Goal: Information Seeking & Learning: Learn about a topic

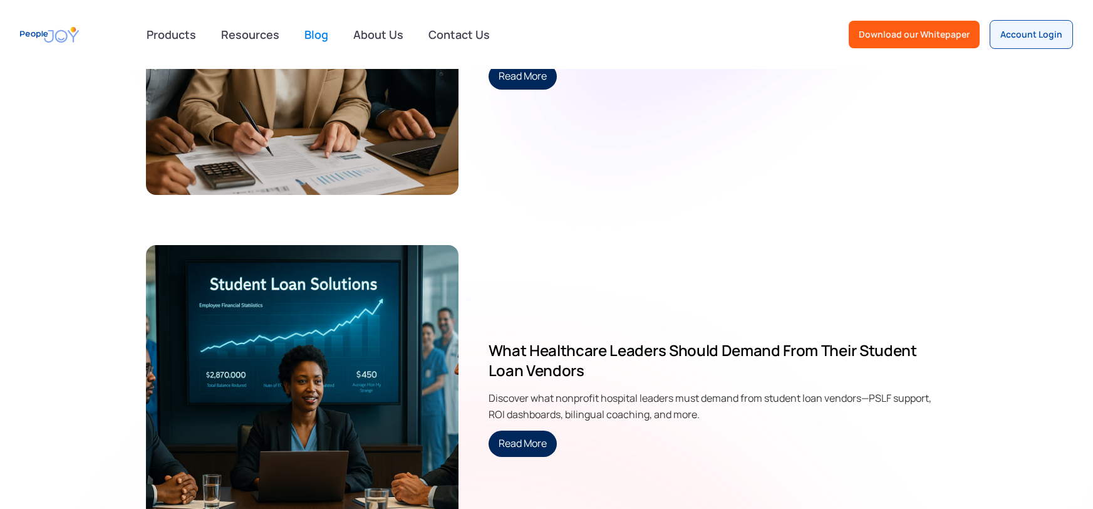
scroll to position [3563, 0]
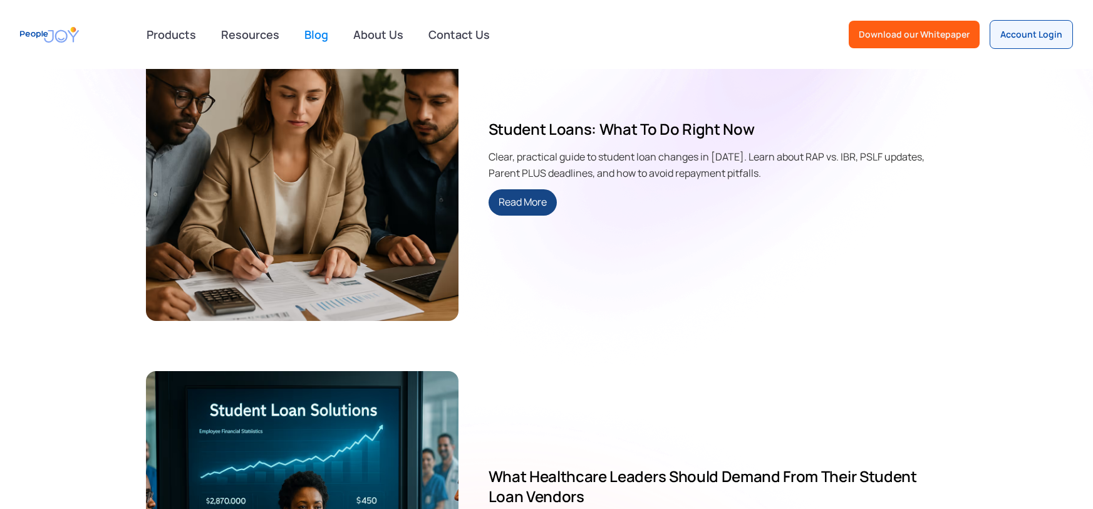
click at [513, 204] on link "Read More" at bounding box center [523, 202] width 68 height 26
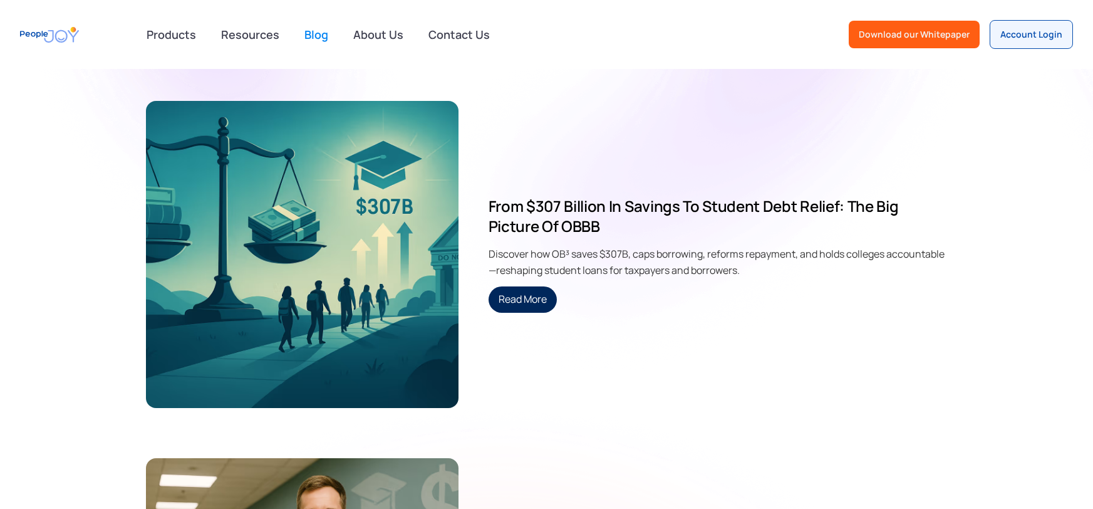
scroll to position [4548, 0]
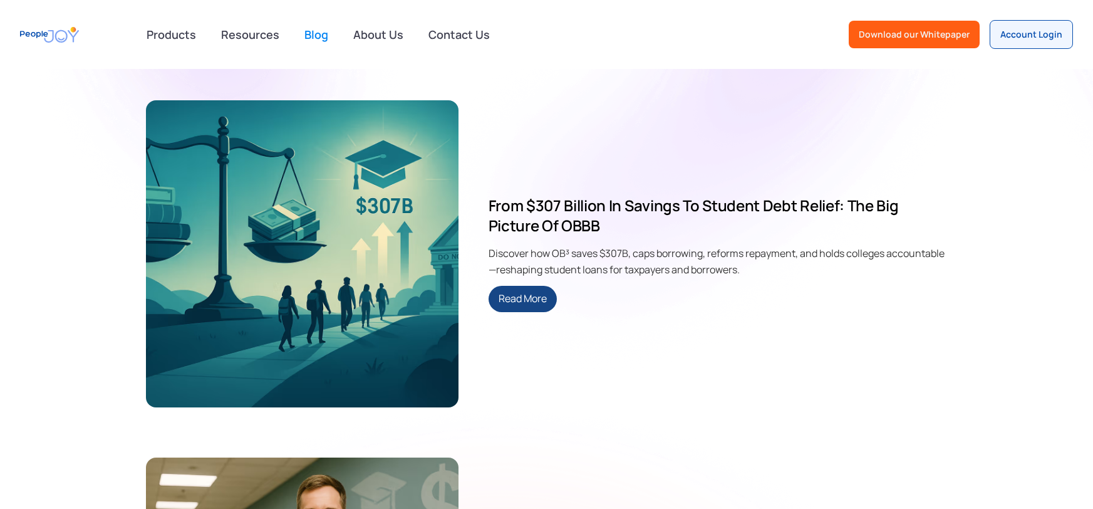
click at [553, 298] on link "Read More" at bounding box center [523, 299] width 68 height 26
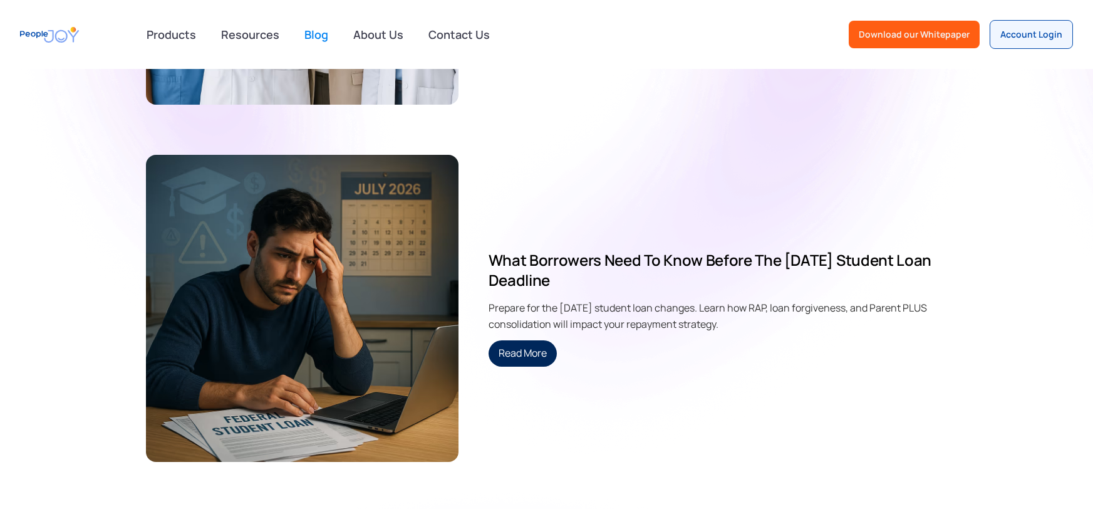
scroll to position [8579, 0]
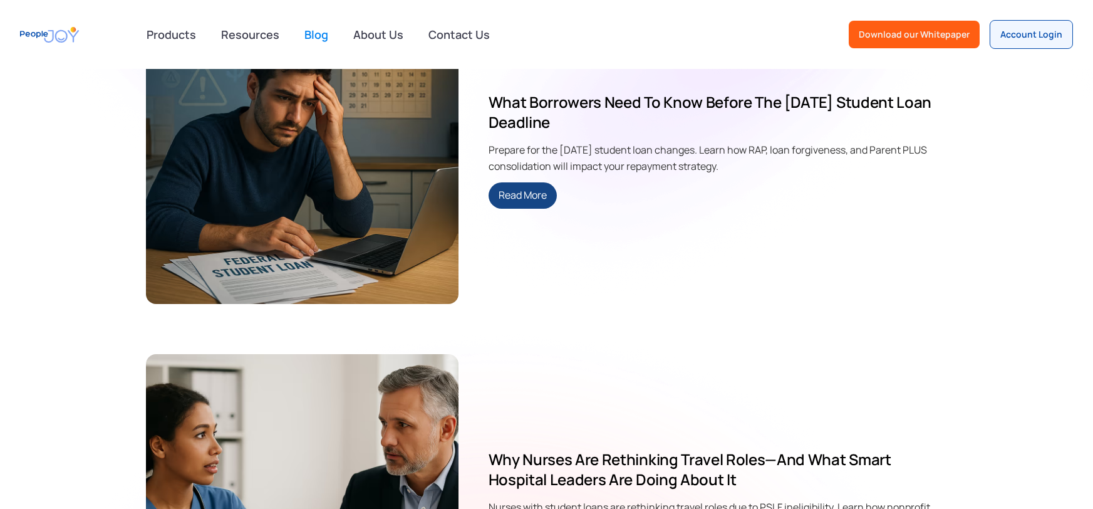
click at [518, 205] on link "Read More" at bounding box center [523, 195] width 68 height 26
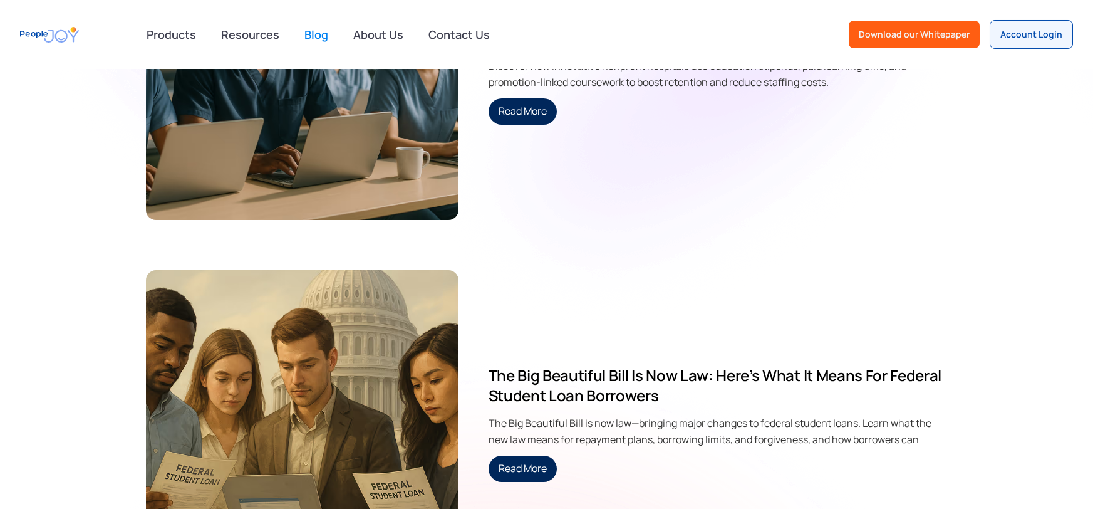
scroll to position [11711, 0]
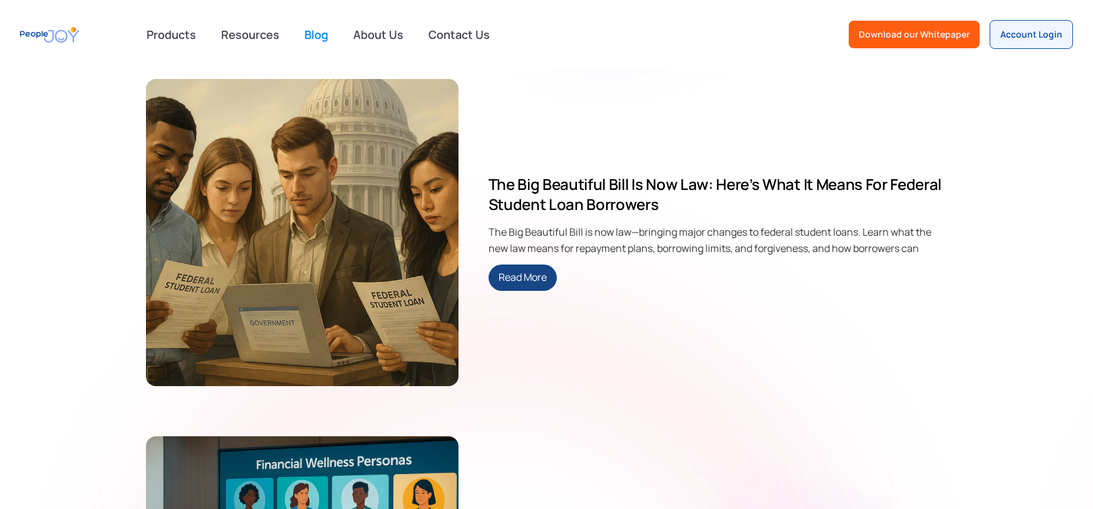
click at [529, 272] on link "Read More" at bounding box center [523, 277] width 68 height 26
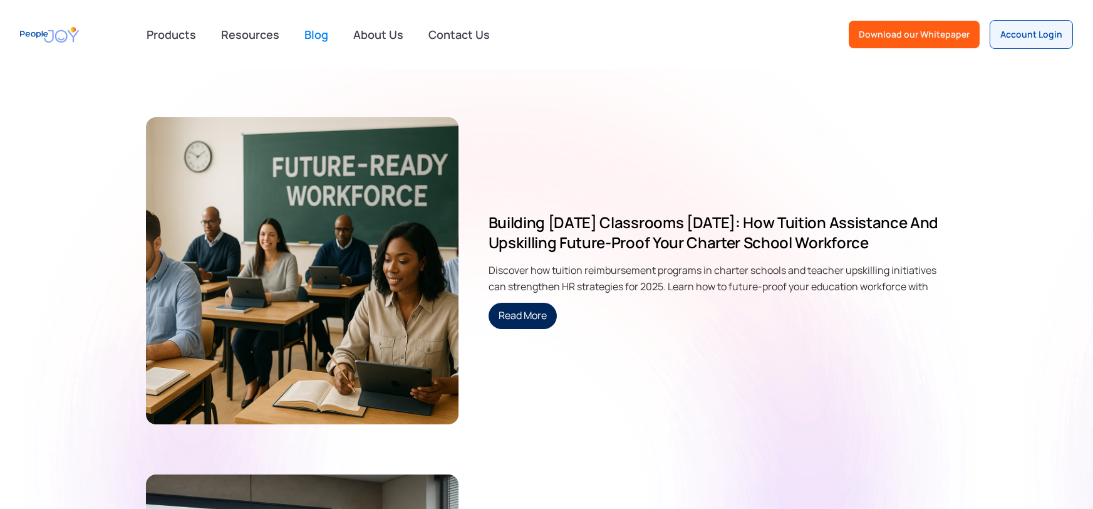
scroll to position [5588, 0]
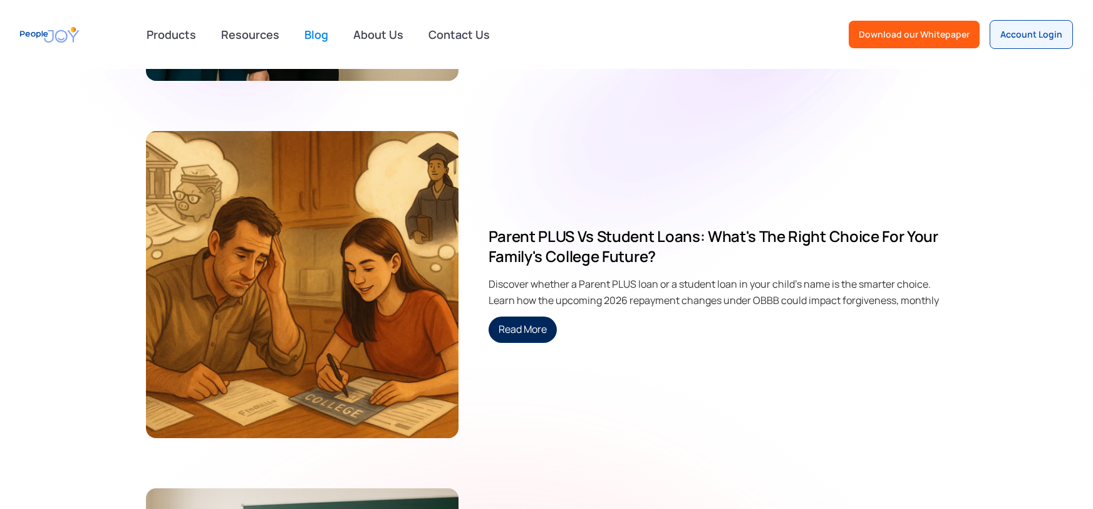
click at [516, 345] on div "Parent PLUS vs Student Loans: What's the Right Choice for Your Family's College…" at bounding box center [547, 284] width 802 height 307
click at [511, 326] on link "Read More" at bounding box center [523, 329] width 68 height 26
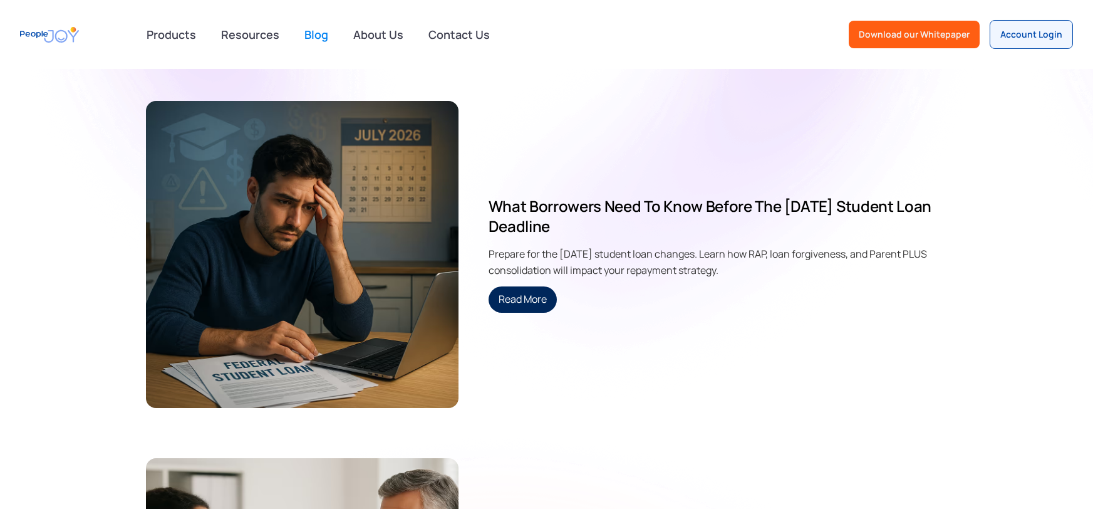
scroll to position [8484, 0]
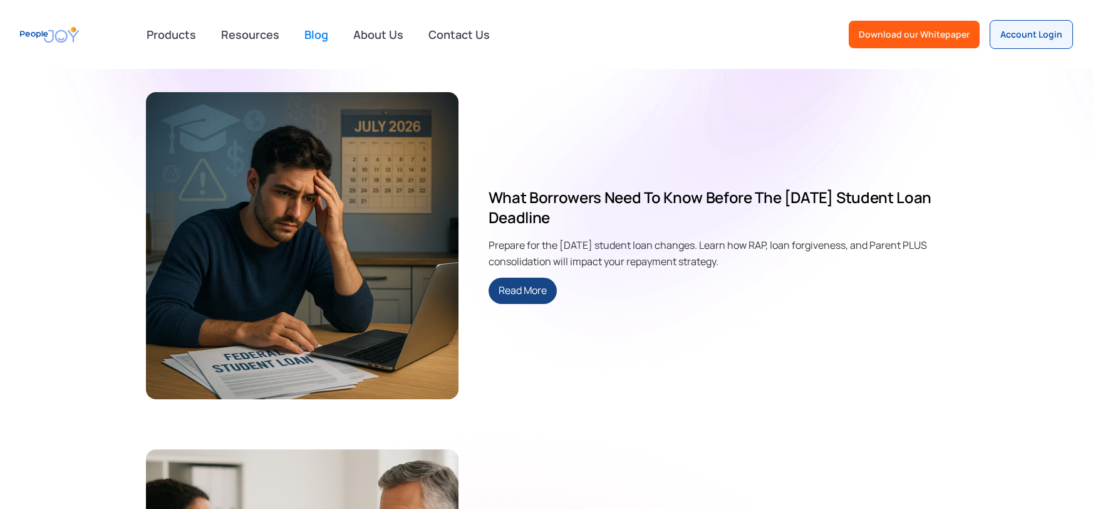
click at [529, 278] on link "Read More" at bounding box center [523, 291] width 68 height 26
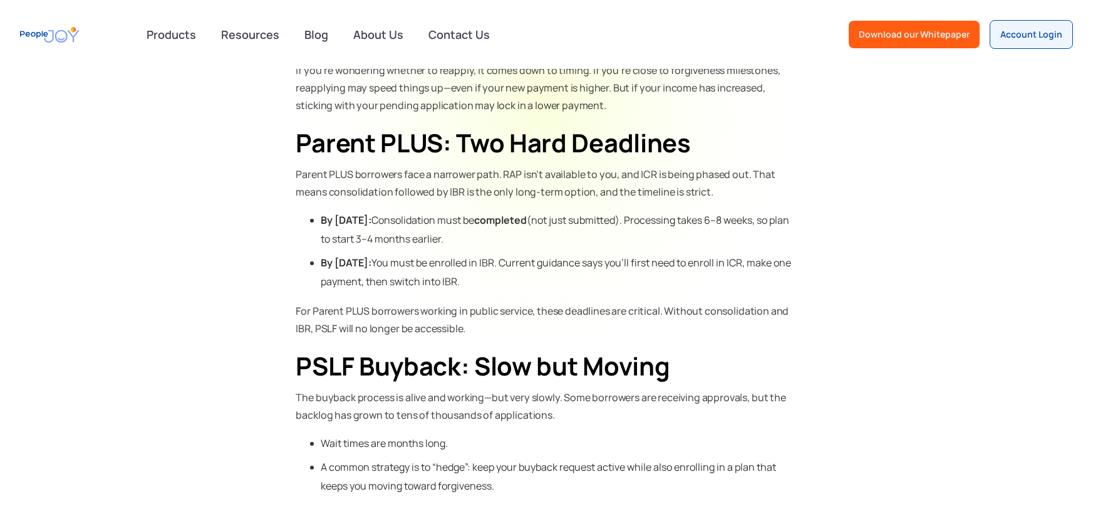
scroll to position [1724, 0]
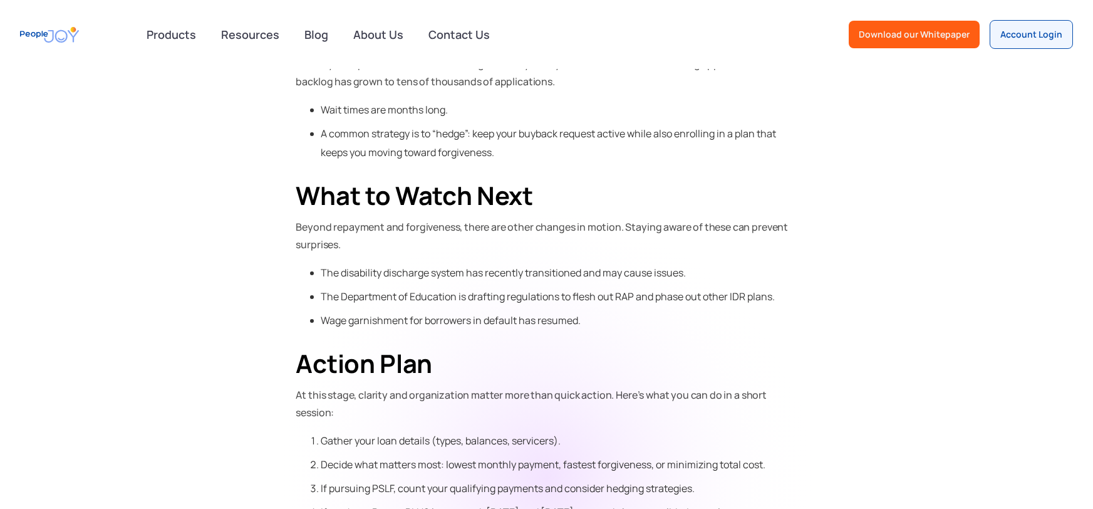
drag, startPoint x: 0, startPoint y: 0, endPoint x: 710, endPoint y: 252, distance: 753.8
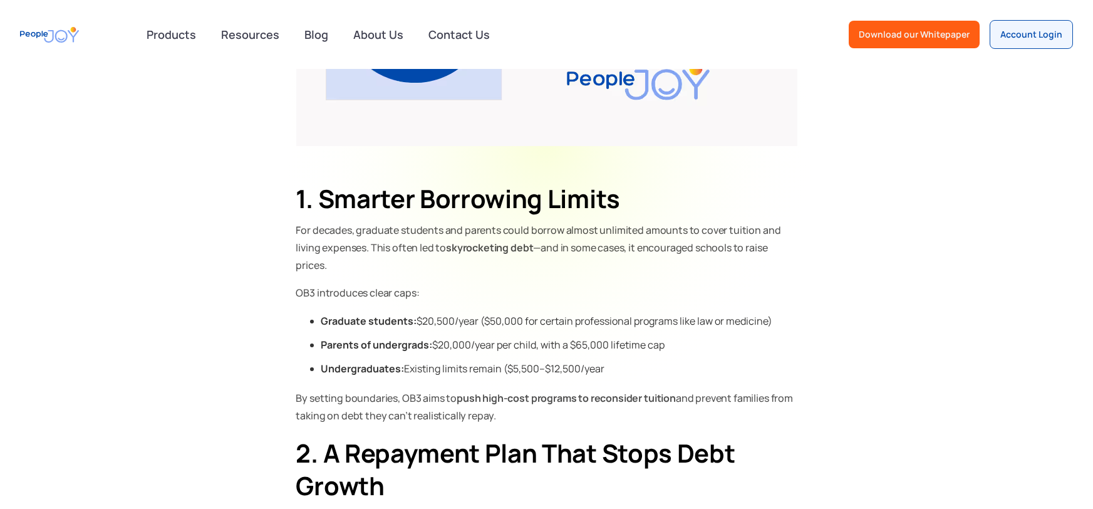
scroll to position [2143, 0]
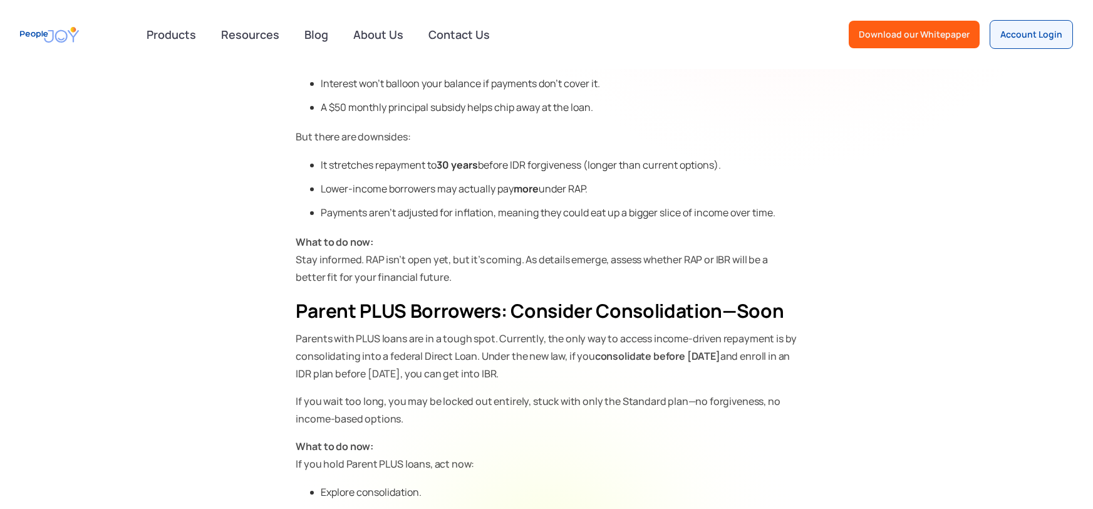
scroll to position [422, 0]
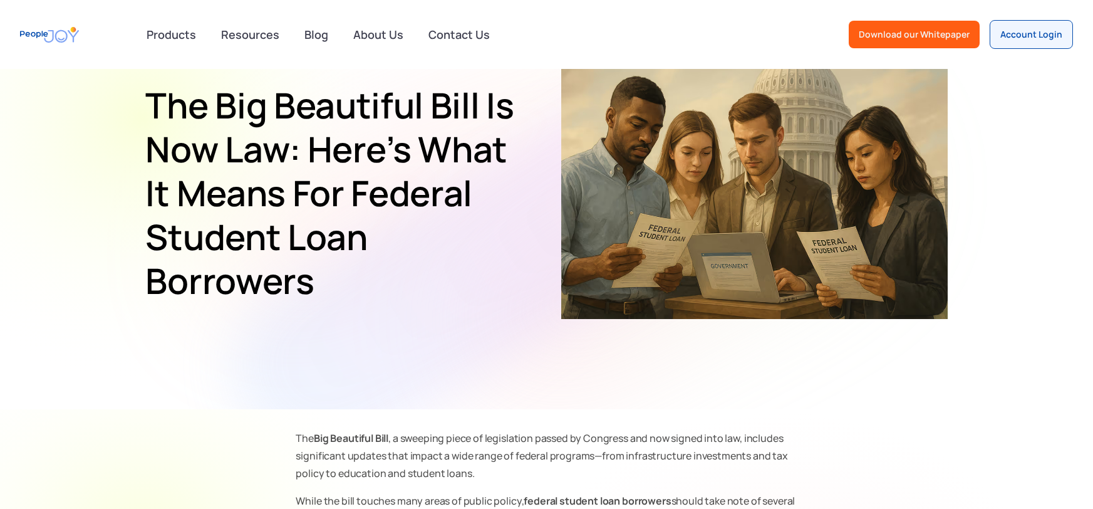
scroll to position [372, 0]
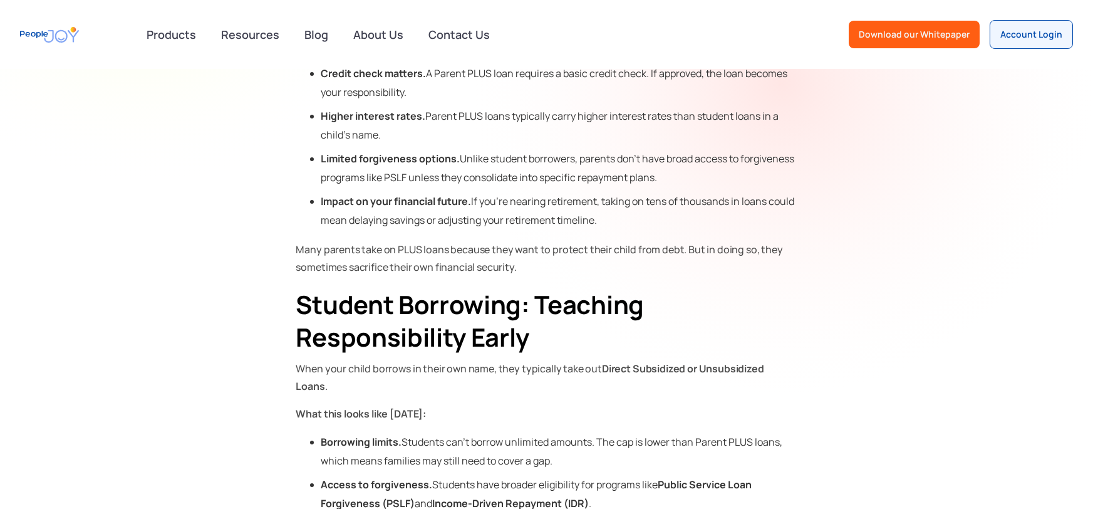
scroll to position [529, 0]
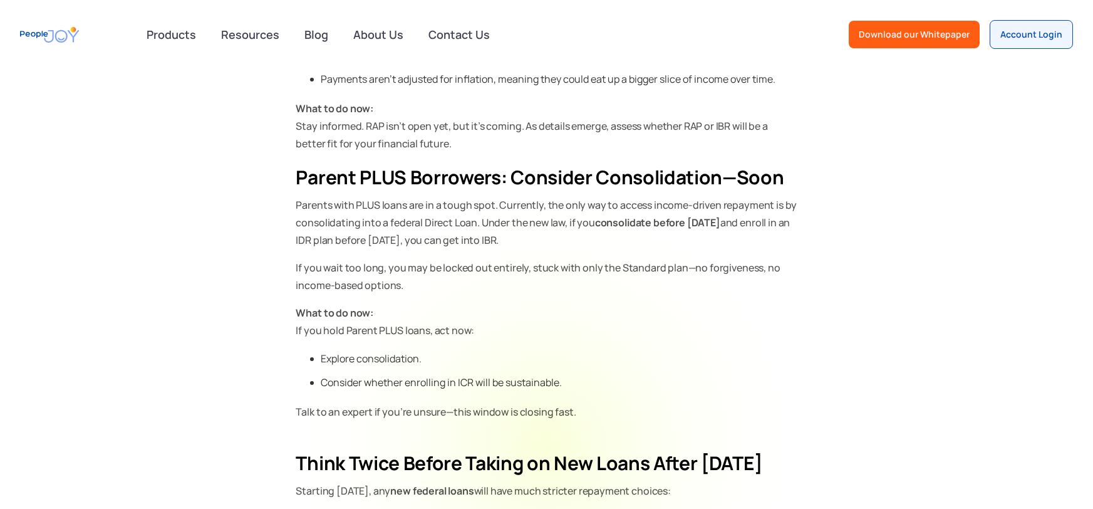
scroll to position [1106, 0]
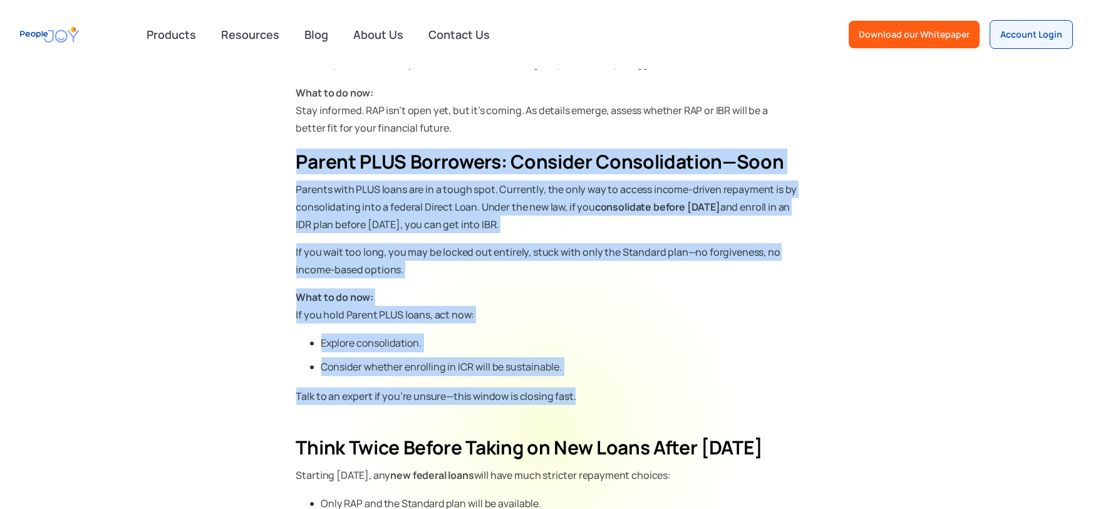
drag, startPoint x: 296, startPoint y: 162, endPoint x: 699, endPoint y: 396, distance: 466.0
click at [699, 396] on div "If you’re one of the millions of [DEMOGRAPHIC_DATA] with federal student loans—…" at bounding box center [546, 386] width 501 height 1940
copy div "Parent PLUS Borrowers: Consider Consolidation—Soon Parents with PLUS loans are …"
